Goal: Transaction & Acquisition: Purchase product/service

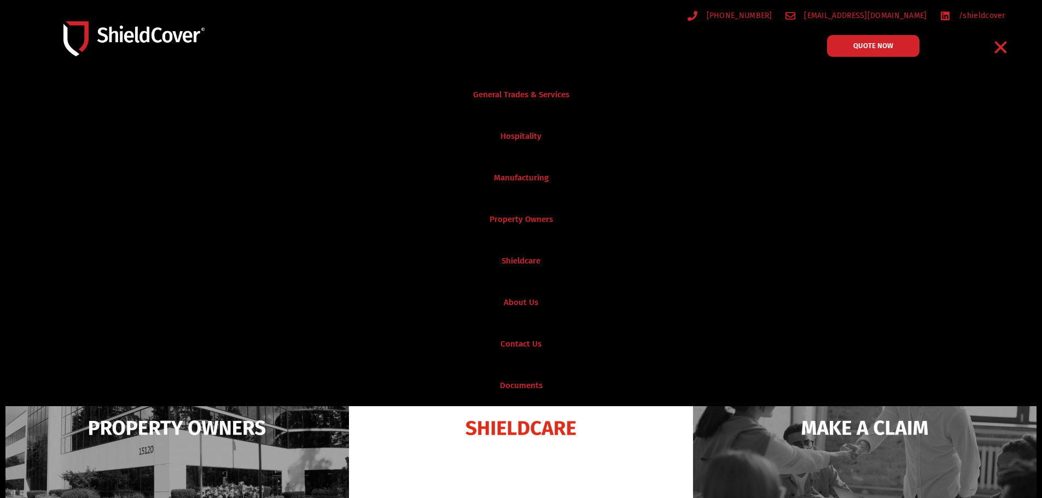
click at [662, 28] on div "[PHONE_NUMBER] [EMAIL_ADDRESS][DOMAIN_NAME] /shieldcover" at bounding box center [785, 21] width 481 height 18
click at [1002, 44] on icon "Menu Toggle" at bounding box center [1000, 47] width 17 height 17
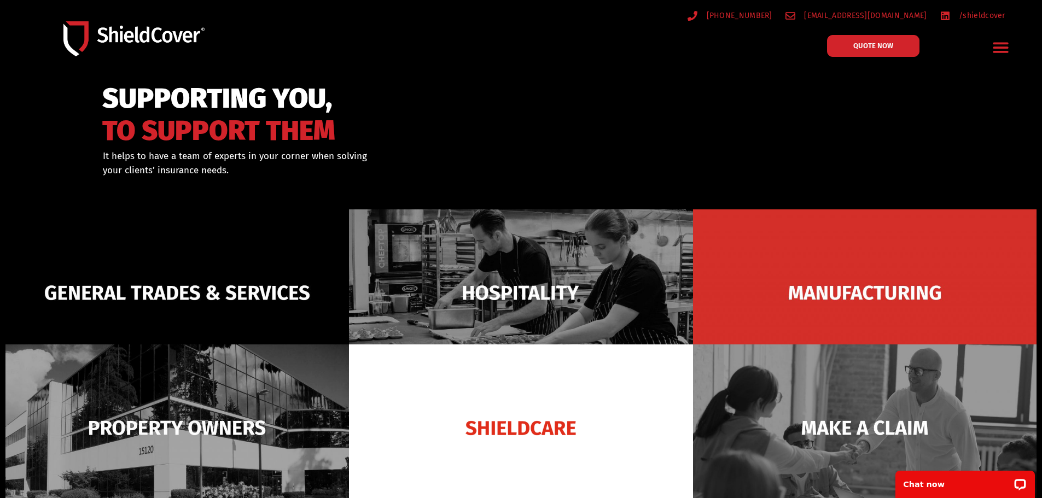
click at [183, 392] on img at bounding box center [177, 428] width 344 height 167
click at [167, 408] on img at bounding box center [177, 428] width 344 height 167
click at [855, 49] on span "QUOTE NOW" at bounding box center [873, 46] width 44 height 8
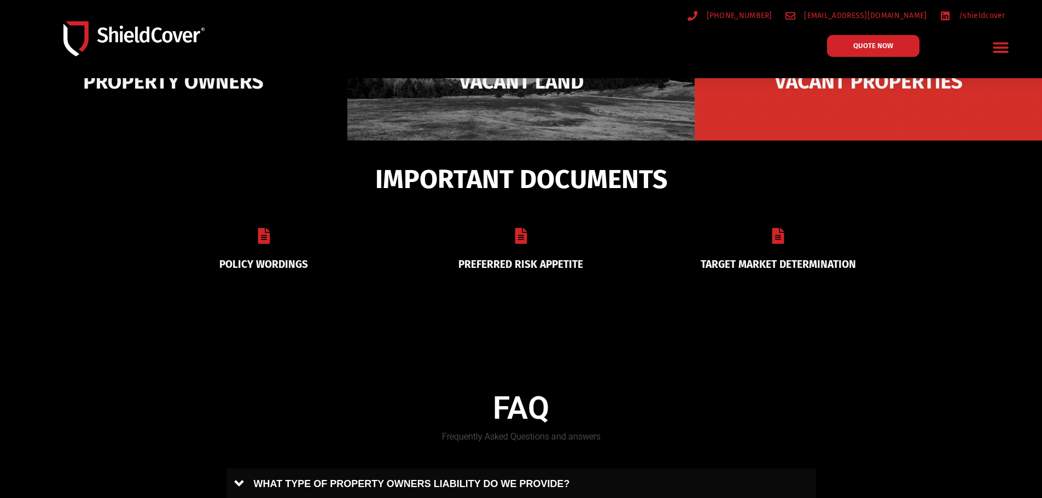
click at [210, 96] on img at bounding box center [173, 81] width 347 height 168
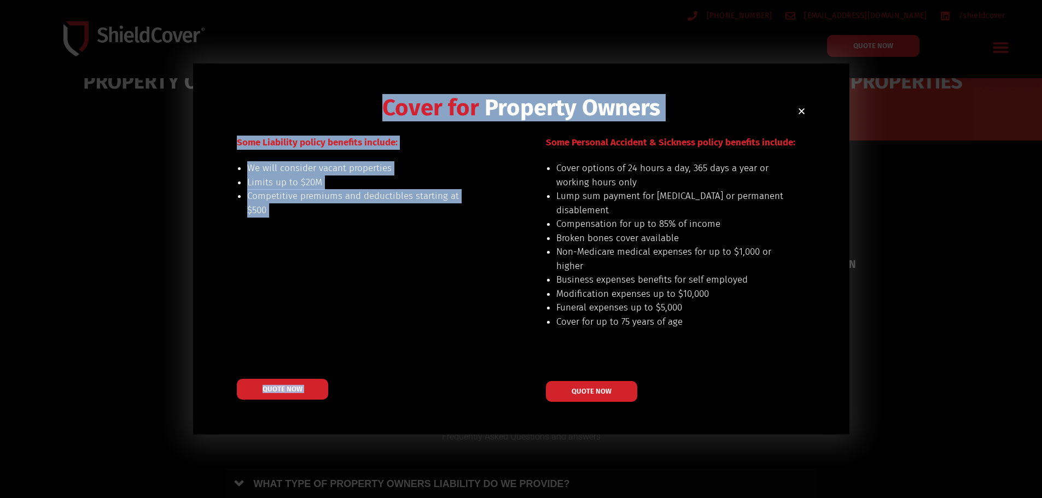
click at [530, 130] on div "Cover for Property Owners Our preferred risks include: buildings up to $20M val…" at bounding box center [521, 248] width 656 height 371
click at [803, 111] on icon "Close" at bounding box center [802, 111] width 8 height 8
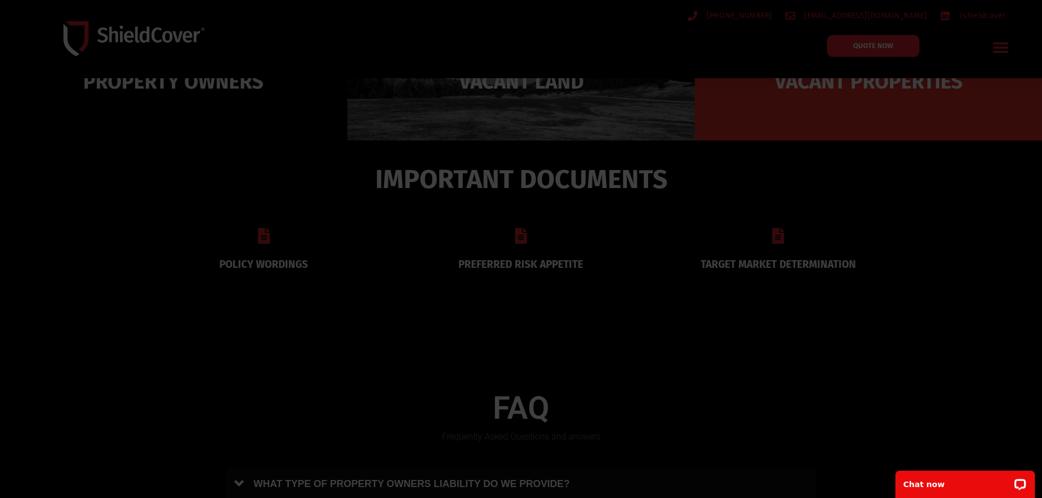
scroll to position [216, 0]
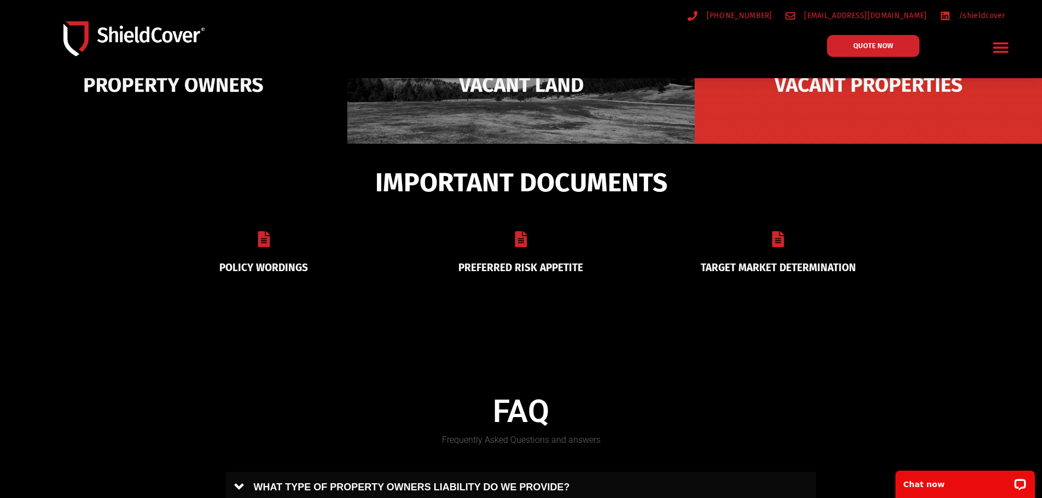
click at [544, 106] on img at bounding box center [520, 85] width 347 height 168
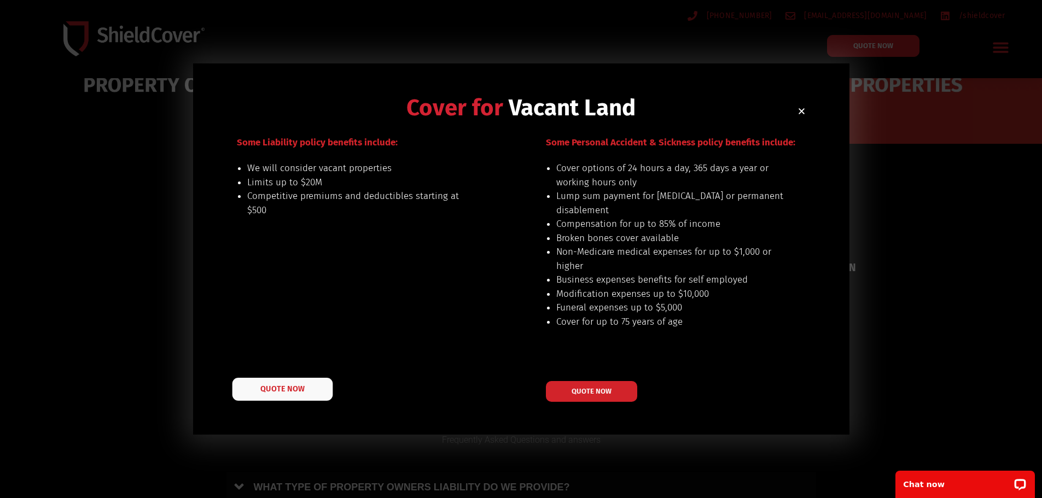
click at [299, 384] on link "QUOTE NOW" at bounding box center [282, 389] width 101 height 23
